Goal: Find specific page/section: Locate a particular part of the current website

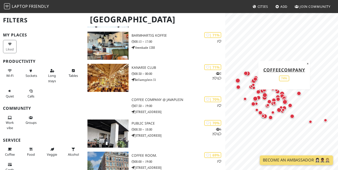
scroll to position [874, 0]
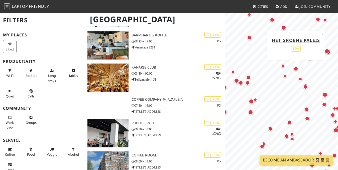
click at [297, 69] on div "Map marker" at bounding box center [296, 68] width 5 height 5
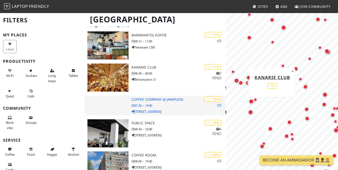
scroll to position [0, 0]
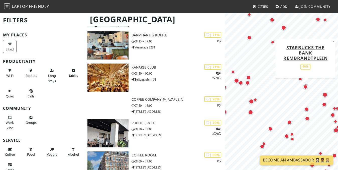
click at [306, 86] on div "Map marker" at bounding box center [305, 86] width 5 height 5
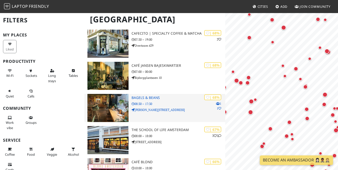
scroll to position [1092, 0]
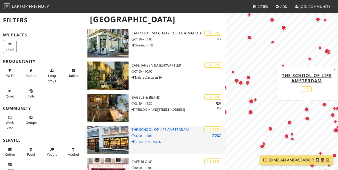
click at [171, 129] on h3 "The School of Life Amsterdam" at bounding box center [179, 129] width 94 height 4
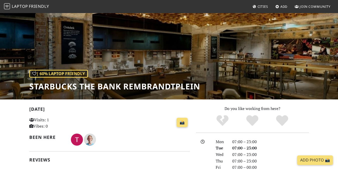
scroll to position [8, 0]
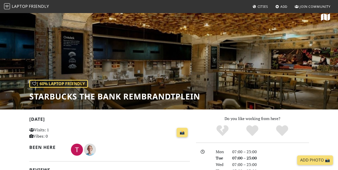
click at [202, 68] on div "| 60% Laptop Friendly STARBUCKS The Bank Rembrandtplein" at bounding box center [169, 57] width 338 height 104
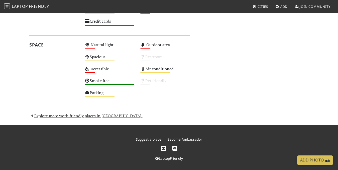
scroll to position [319, 0]
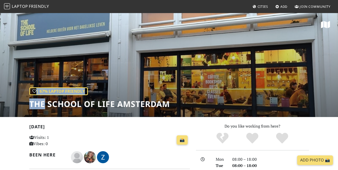
drag, startPoint x: 172, startPoint y: 103, endPoint x: 45, endPoint y: 100, distance: 127.1
click at [45, 100] on div "| 67% Laptop Friendly The School of Life Amsterdam" at bounding box center [169, 65] width 338 height 104
click at [171, 103] on div "| 67% Laptop Friendly The School of Life Amsterdam" at bounding box center [169, 65] width 338 height 104
drag, startPoint x: 171, startPoint y: 103, endPoint x: 171, endPoint y: 106, distance: 2.6
click at [171, 106] on div "| 67% Laptop Friendly The School of Life Amsterdam" at bounding box center [169, 65] width 338 height 104
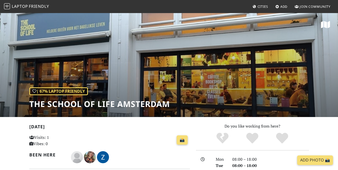
click at [171, 106] on div "| 67% Laptop Friendly The School of Life Amsterdam" at bounding box center [169, 65] width 338 height 104
